Goal: Find specific page/section: Find specific page/section

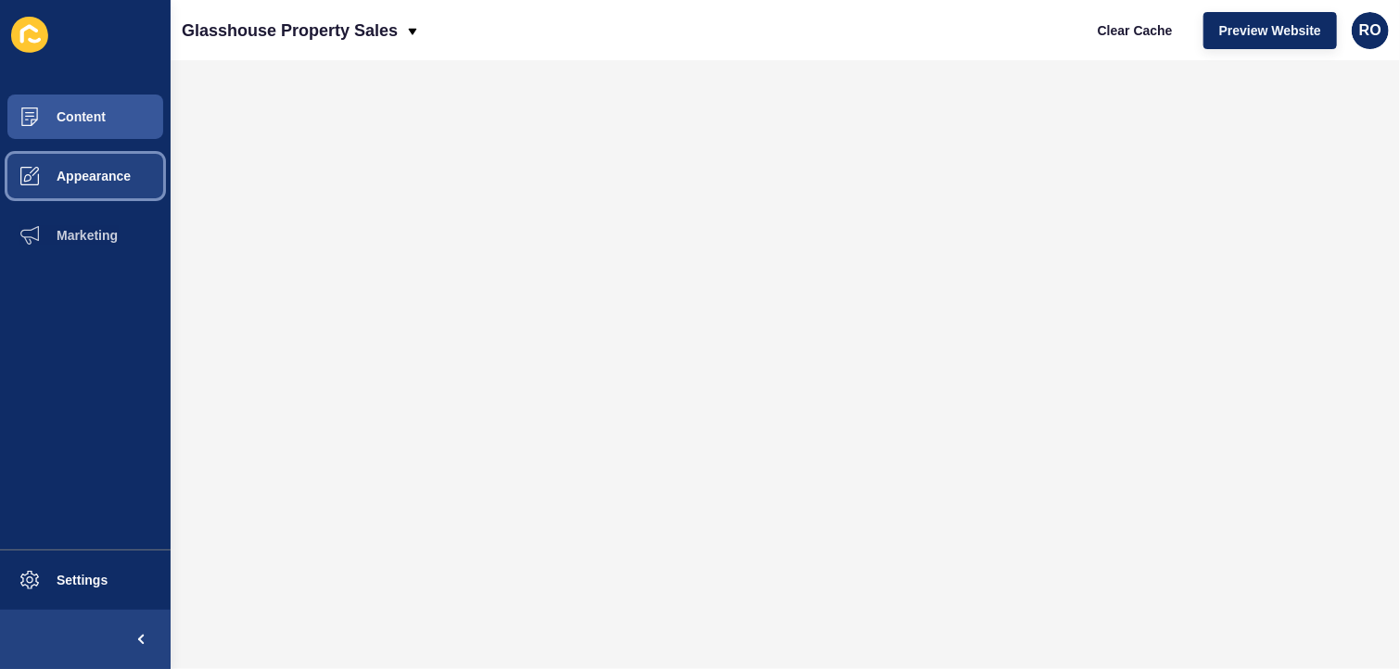
click at [78, 182] on span "Appearance" at bounding box center [63, 176] width 133 height 15
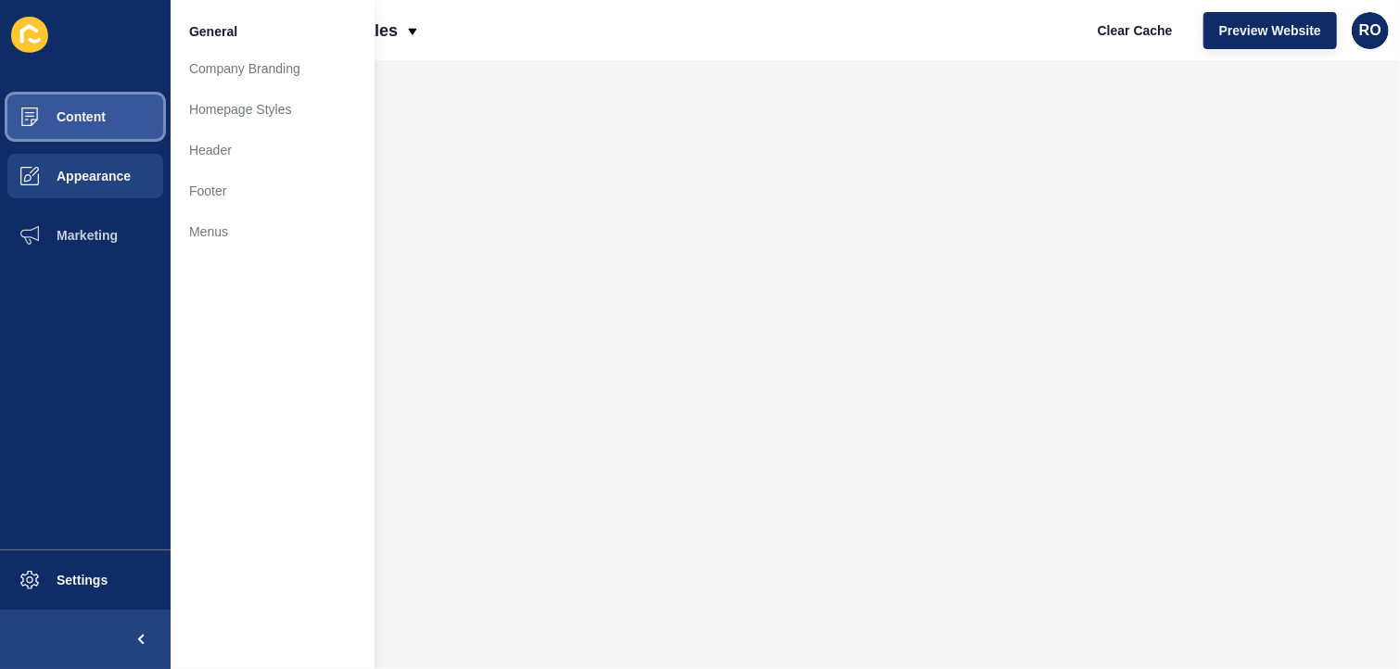
click at [72, 124] on button "Content" at bounding box center [85, 116] width 171 height 59
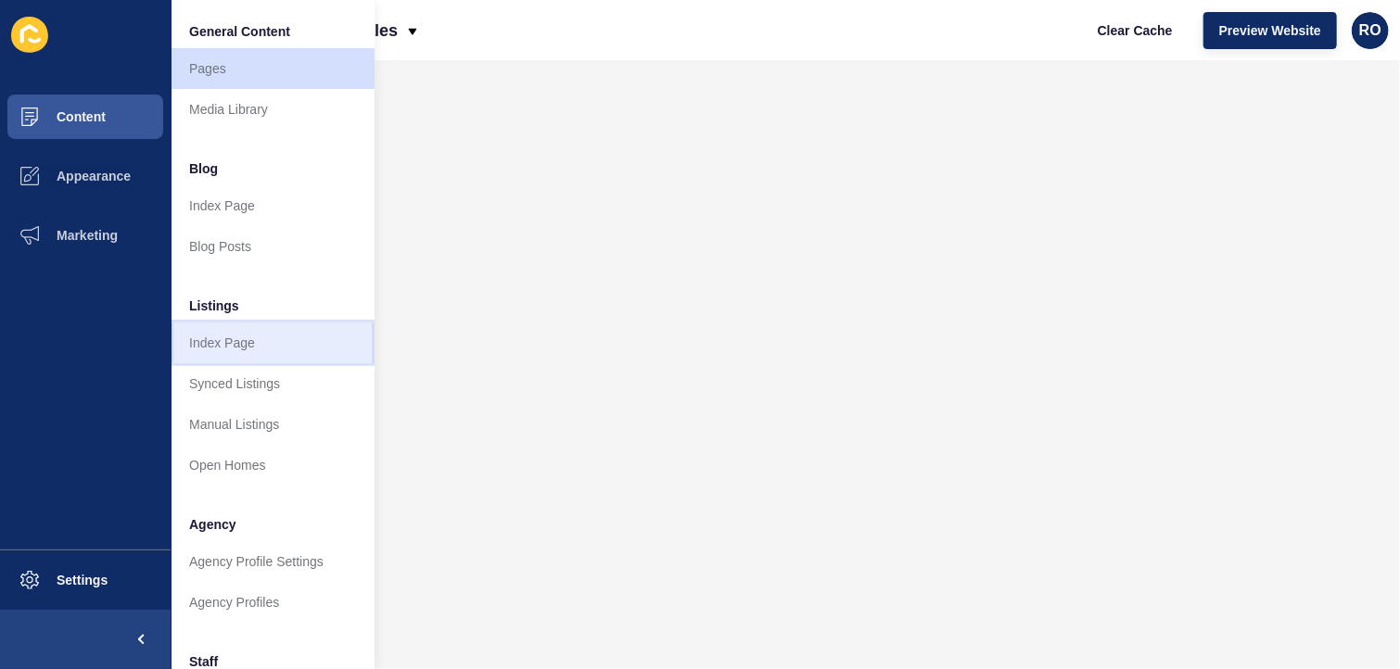
click at [224, 349] on link "Index Page" at bounding box center [273, 343] width 204 height 41
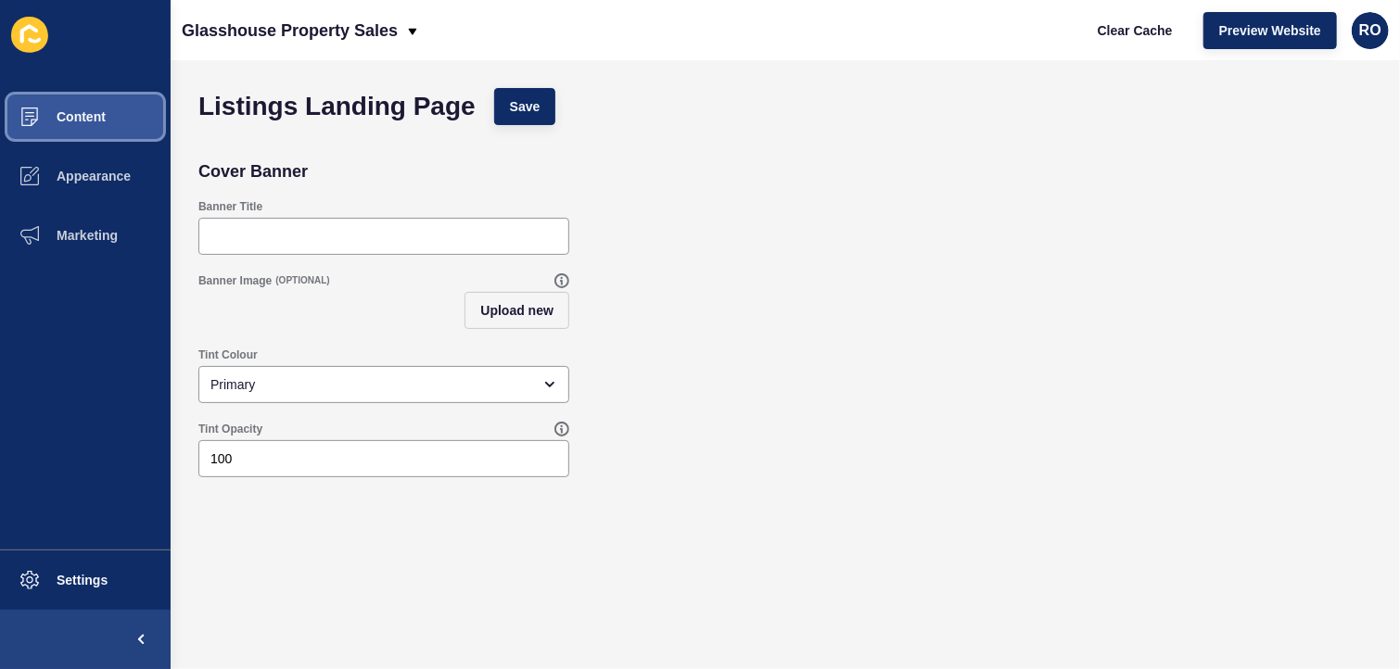
click at [96, 130] on button "Content" at bounding box center [85, 116] width 171 height 59
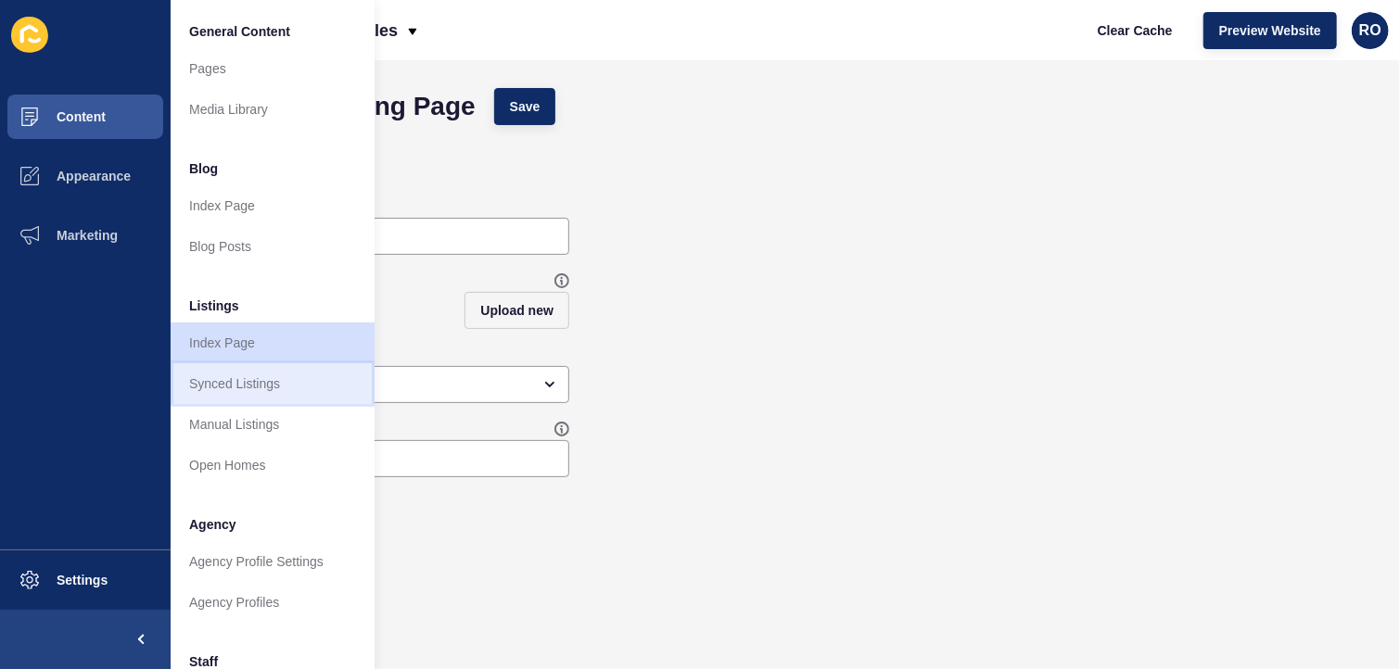
click at [219, 367] on link "Synced Listings" at bounding box center [273, 383] width 204 height 41
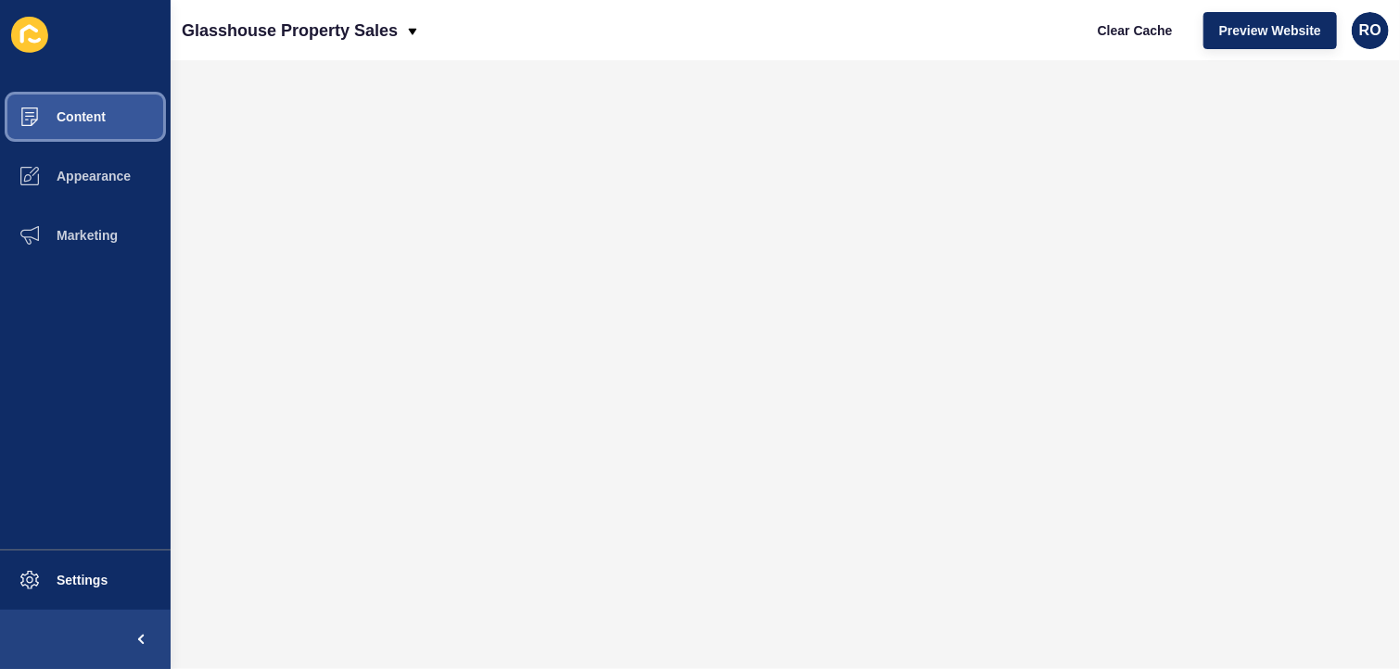
click at [108, 108] on button "Content" at bounding box center [85, 116] width 171 height 59
